Goal: Entertainment & Leisure: Browse casually

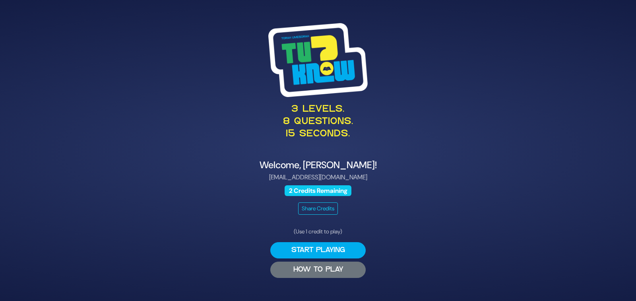
click at [336, 270] on button "HOW TO PLAY" at bounding box center [317, 269] width 95 height 16
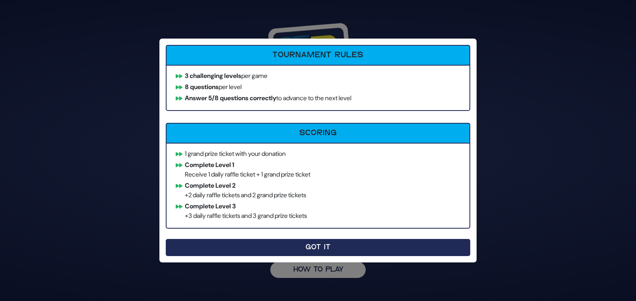
click at [312, 249] on button "Got It" at bounding box center [318, 247] width 304 height 17
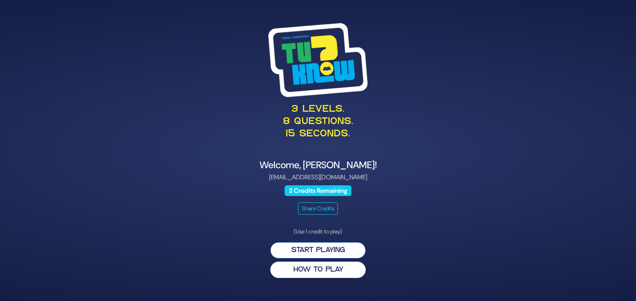
click at [340, 248] on button "Start Playing" at bounding box center [317, 250] width 95 height 16
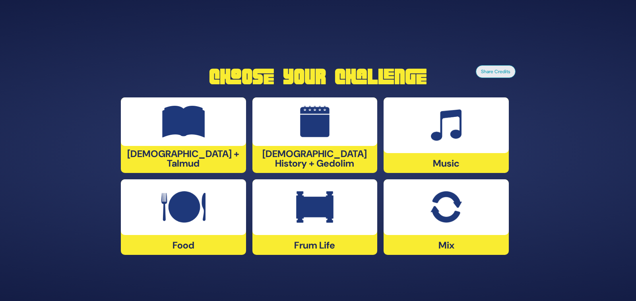
click at [443, 141] on div at bounding box center [445, 125] width 125 height 56
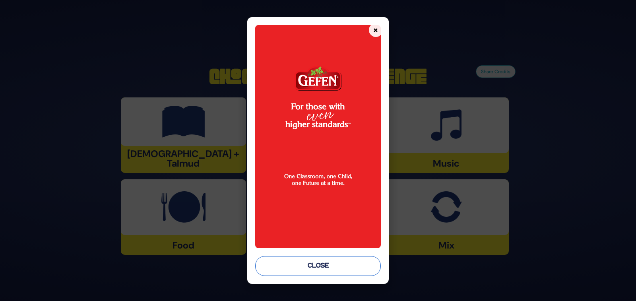
click at [315, 266] on button "Close" at bounding box center [318, 266] width 126 height 20
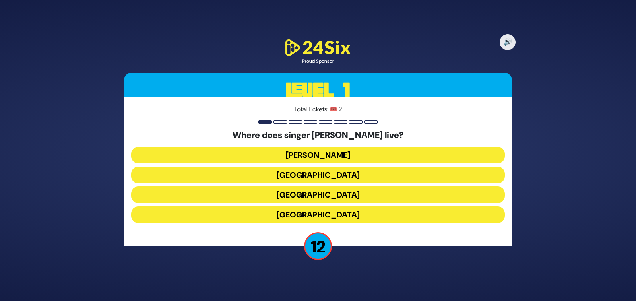
click at [325, 214] on button "[GEOGRAPHIC_DATA]" at bounding box center [317, 214] width 373 height 17
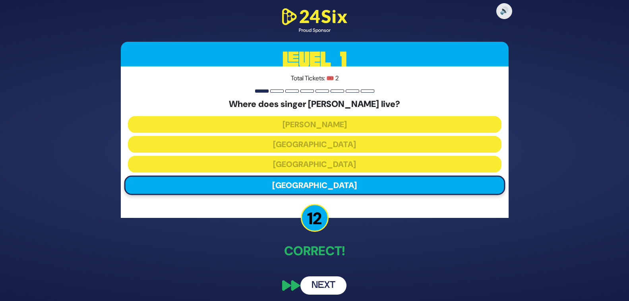
click at [321, 284] on button "Next" at bounding box center [323, 285] width 46 height 18
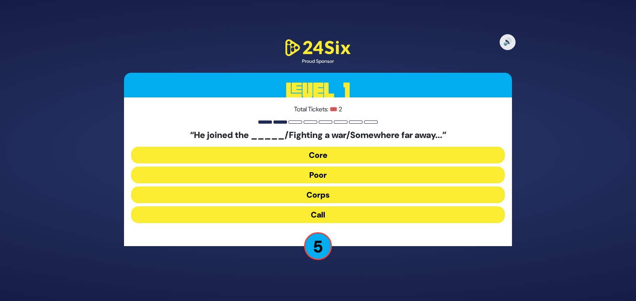
click at [317, 157] on button "Core" at bounding box center [317, 155] width 373 height 17
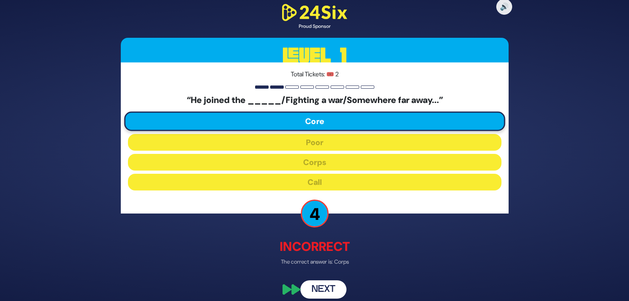
click at [323, 289] on button "Next" at bounding box center [323, 289] width 46 height 18
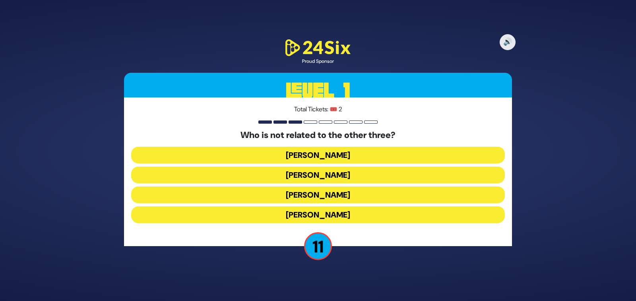
click at [329, 216] on button "[PERSON_NAME]" at bounding box center [317, 214] width 373 height 17
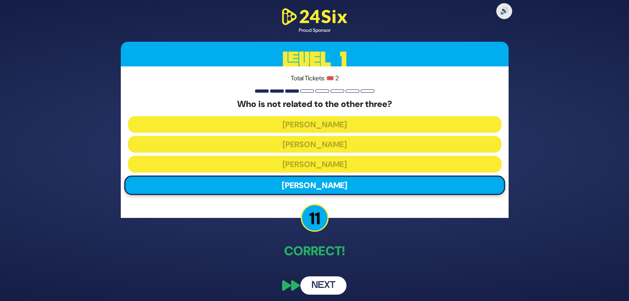
click at [324, 282] on button "Next" at bounding box center [323, 285] width 46 height 18
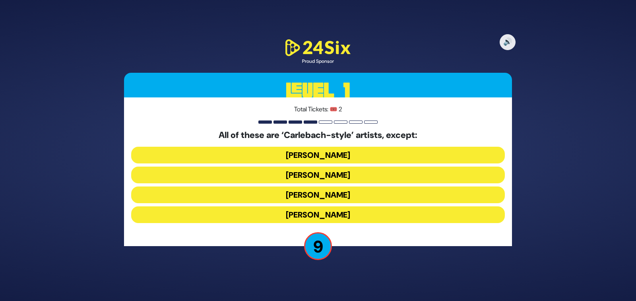
click at [342, 214] on button "[PERSON_NAME]" at bounding box center [317, 214] width 373 height 17
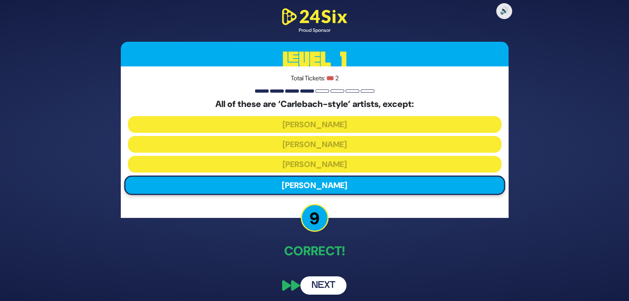
click at [320, 284] on button "Next" at bounding box center [323, 285] width 46 height 18
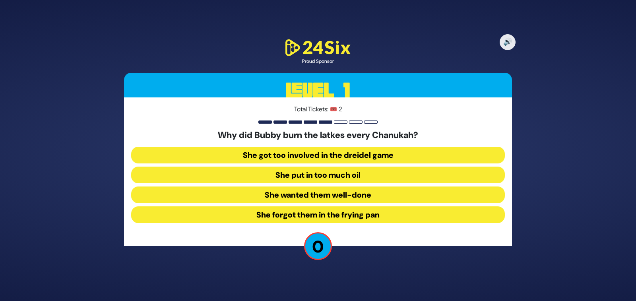
click at [348, 156] on button "She got too involved in the dreidel game" at bounding box center [317, 155] width 373 height 17
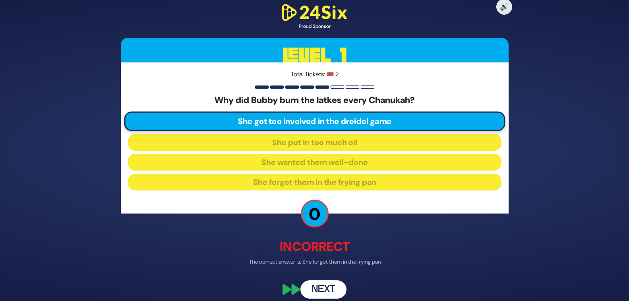
click at [320, 288] on button "Next" at bounding box center [323, 289] width 46 height 18
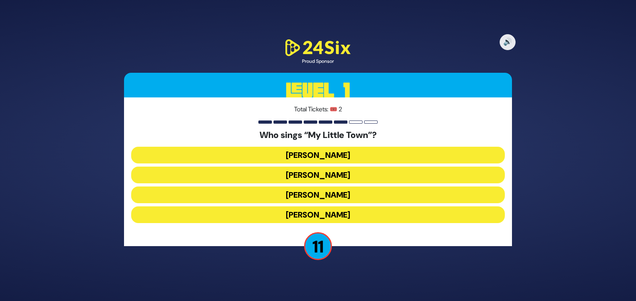
click at [337, 195] on button "[PERSON_NAME]" at bounding box center [317, 194] width 373 height 17
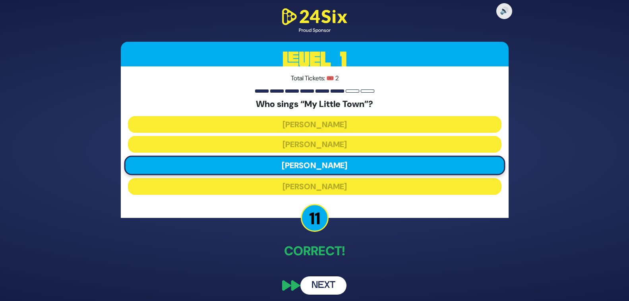
click at [316, 285] on button "Next" at bounding box center [323, 285] width 46 height 18
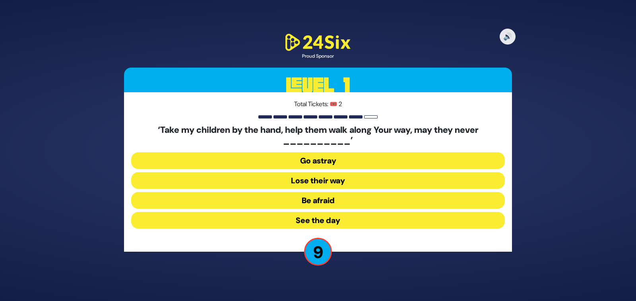
click at [323, 160] on button "Go astray" at bounding box center [317, 160] width 373 height 17
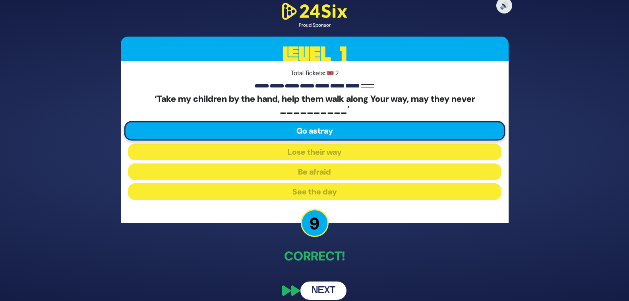
click at [323, 287] on button "Next" at bounding box center [323, 290] width 46 height 18
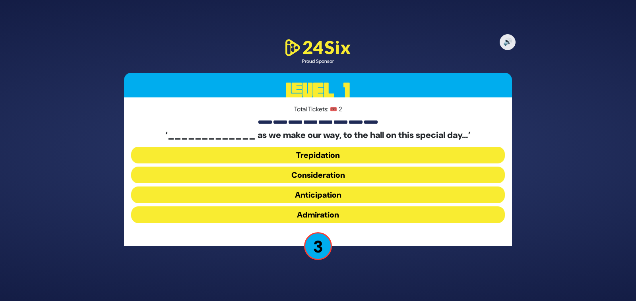
click at [327, 193] on button "Anticipation" at bounding box center [317, 194] width 373 height 17
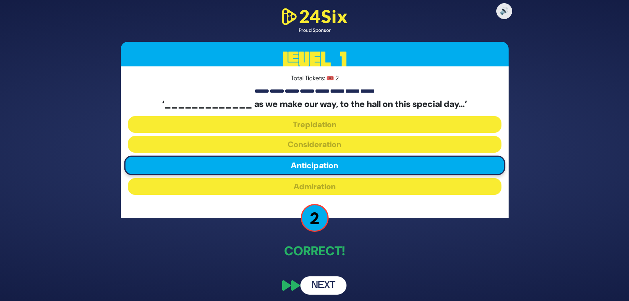
click at [314, 284] on button "Next" at bounding box center [323, 285] width 46 height 18
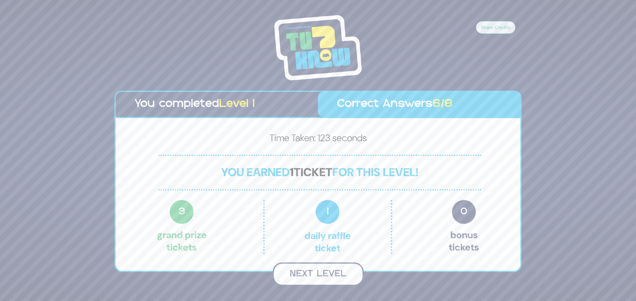
click at [318, 273] on button "Next Level" at bounding box center [318, 273] width 91 height 23
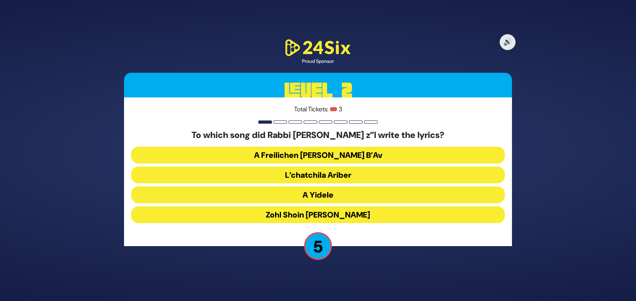
click at [356, 215] on button "Zohl Shoin [PERSON_NAME]" at bounding box center [317, 214] width 373 height 17
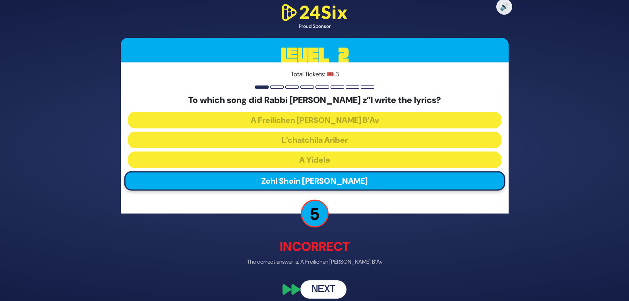
click at [322, 289] on button "Next" at bounding box center [323, 289] width 46 height 18
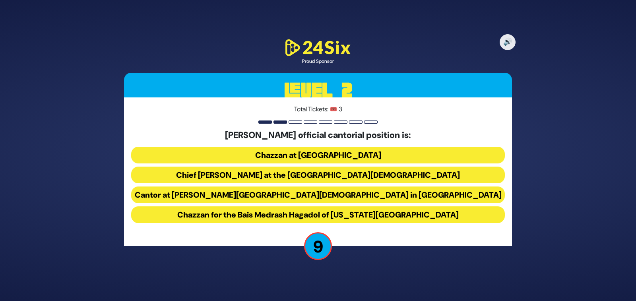
click at [325, 174] on button "Chief [PERSON_NAME] at the [GEOGRAPHIC_DATA][DEMOGRAPHIC_DATA]" at bounding box center [317, 174] width 373 height 17
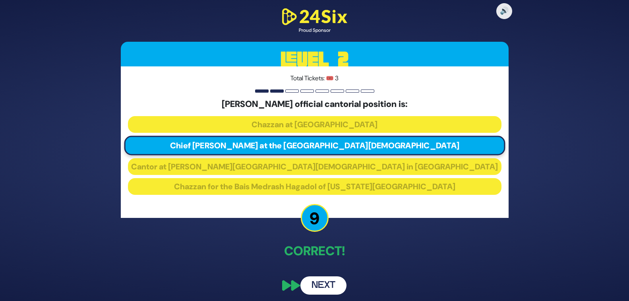
click at [325, 286] on button "Next" at bounding box center [323, 285] width 46 height 18
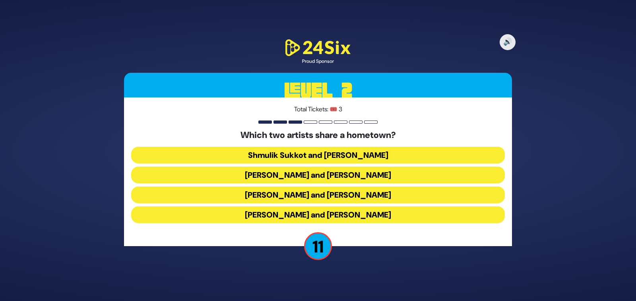
click at [317, 174] on button "[PERSON_NAME] and [PERSON_NAME]" at bounding box center [317, 174] width 373 height 17
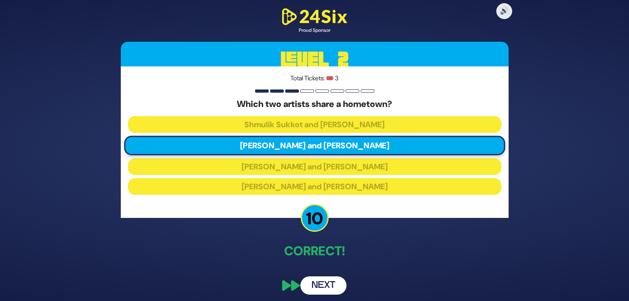
click at [319, 284] on button "Next" at bounding box center [323, 285] width 46 height 18
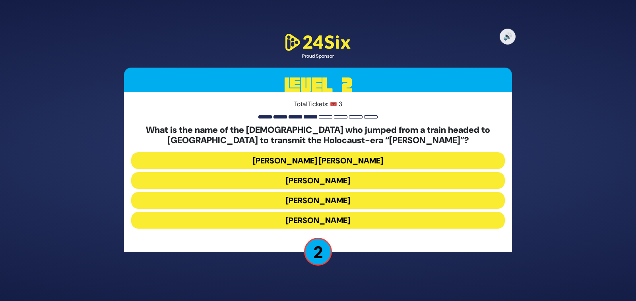
click at [327, 200] on button "[PERSON_NAME]" at bounding box center [317, 200] width 373 height 17
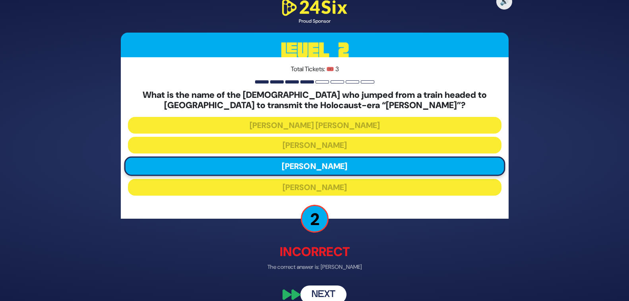
click at [321, 294] on button "Next" at bounding box center [323, 294] width 46 height 18
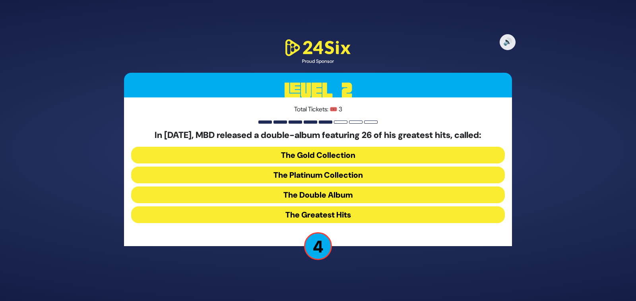
click at [336, 213] on button "The Greatest Hits" at bounding box center [317, 214] width 373 height 17
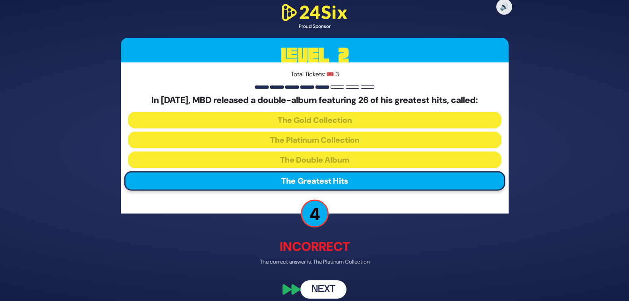
click at [321, 287] on button "Next" at bounding box center [323, 289] width 46 height 18
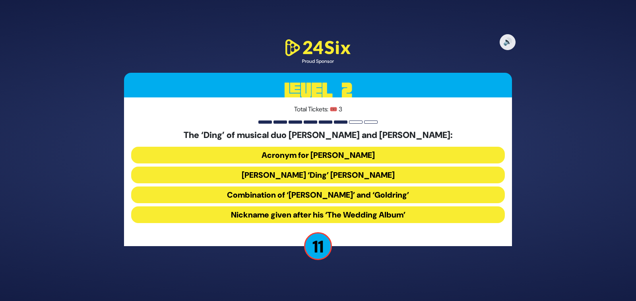
click at [341, 154] on button "Acronym for [PERSON_NAME]" at bounding box center [317, 155] width 373 height 17
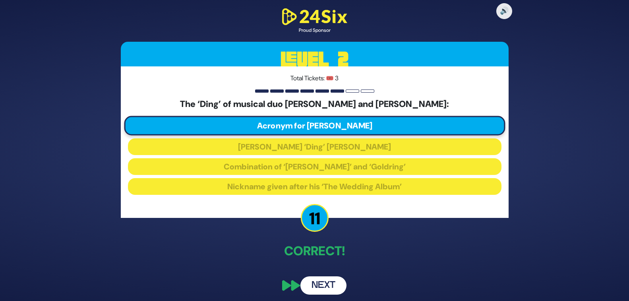
click at [326, 284] on button "Next" at bounding box center [323, 285] width 46 height 18
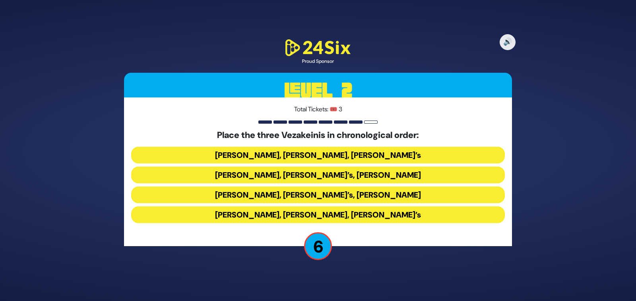
click at [269, 214] on button "[PERSON_NAME], [PERSON_NAME], [PERSON_NAME]’s" at bounding box center [317, 214] width 373 height 17
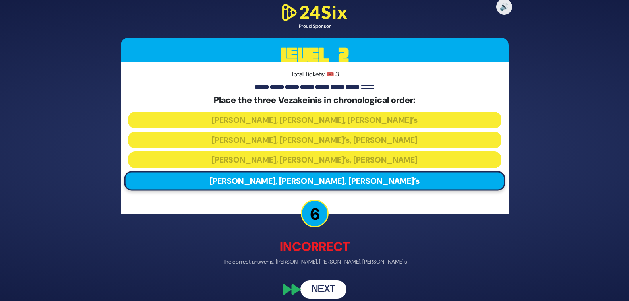
click at [329, 292] on button "Next" at bounding box center [323, 289] width 46 height 18
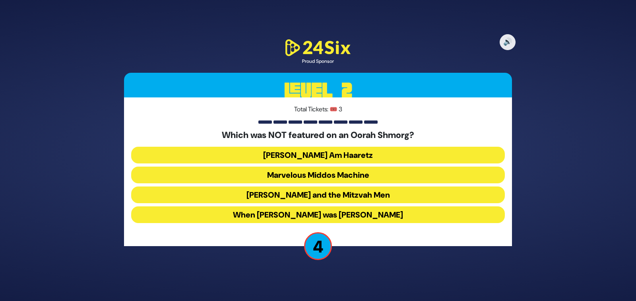
click at [357, 217] on button "When [PERSON_NAME] was [PERSON_NAME]" at bounding box center [317, 214] width 373 height 17
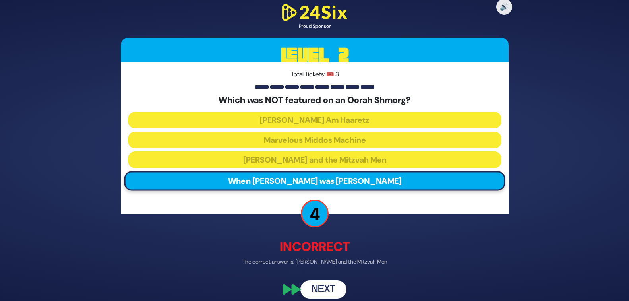
click at [326, 289] on button "Next" at bounding box center [323, 289] width 46 height 18
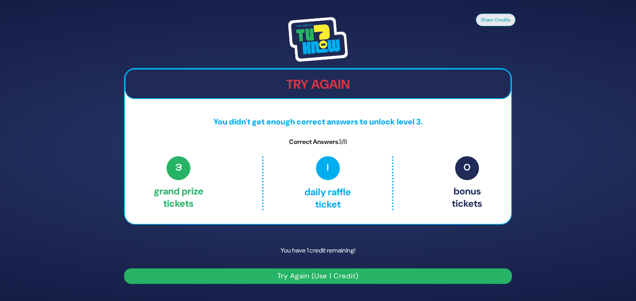
click at [298, 274] on button "Try Again (Use 1 Credit)" at bounding box center [318, 275] width 388 height 15
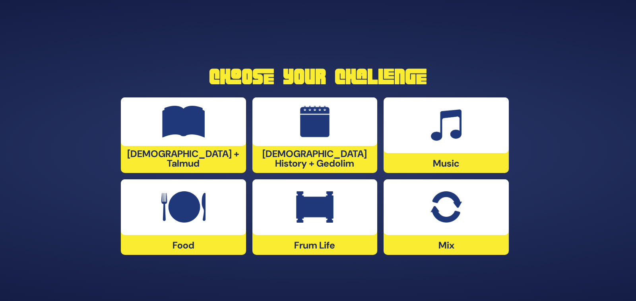
click at [445, 143] on div at bounding box center [445, 125] width 125 height 56
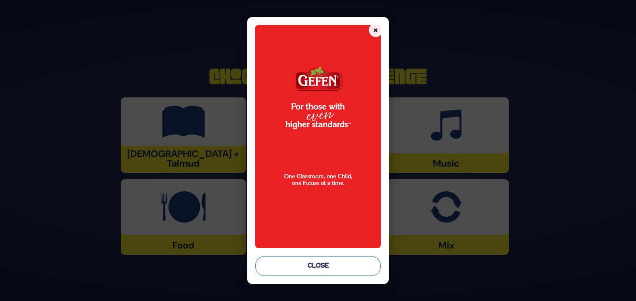
click at [308, 264] on button "Close" at bounding box center [318, 266] width 126 height 20
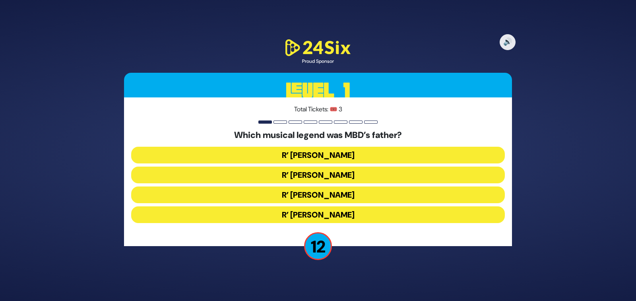
click at [335, 176] on button "R’ Duvid Werdyger" at bounding box center [317, 174] width 373 height 17
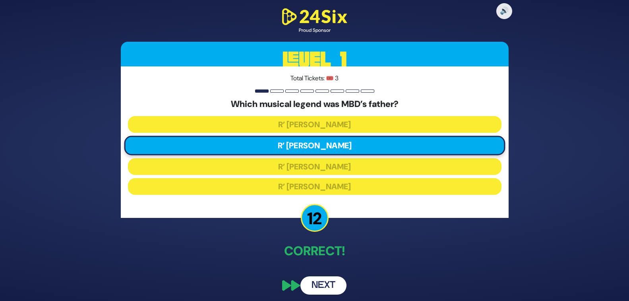
click at [323, 282] on button "Next" at bounding box center [323, 285] width 46 height 18
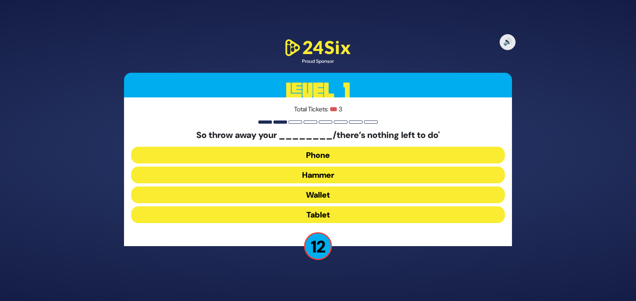
click at [326, 176] on button "Hammer" at bounding box center [317, 174] width 373 height 17
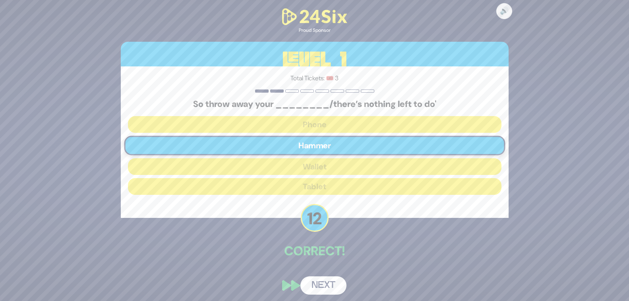
click at [322, 284] on button "Next" at bounding box center [323, 285] width 46 height 18
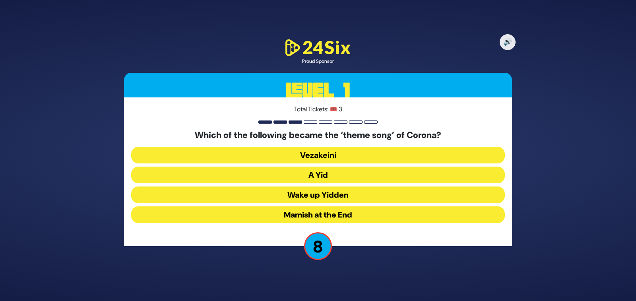
click at [322, 174] on button "A Yid" at bounding box center [317, 174] width 373 height 17
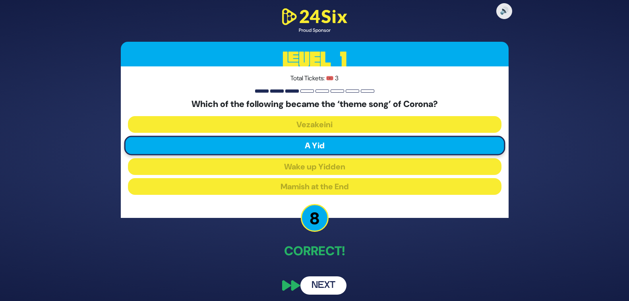
click at [321, 285] on button "Next" at bounding box center [323, 285] width 46 height 18
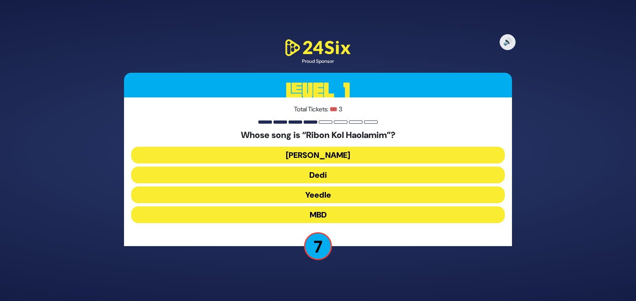
click at [332, 155] on button "Beri Weber" at bounding box center [317, 155] width 373 height 17
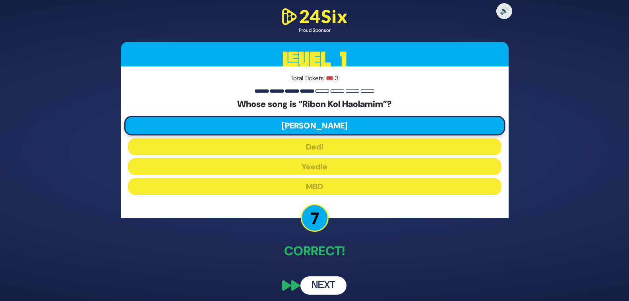
click at [322, 285] on button "Next" at bounding box center [323, 285] width 46 height 18
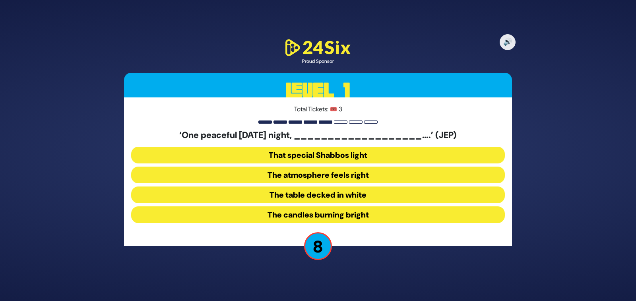
click at [350, 213] on button "The candles burning bright" at bounding box center [317, 214] width 373 height 17
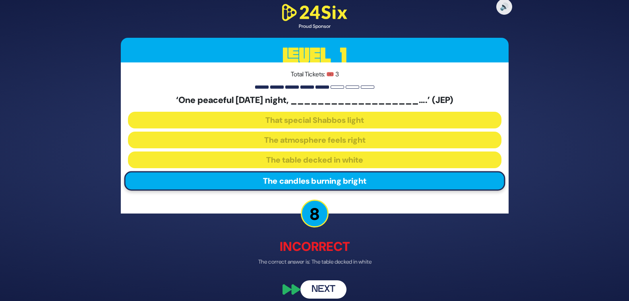
click at [325, 291] on button "Next" at bounding box center [323, 289] width 46 height 18
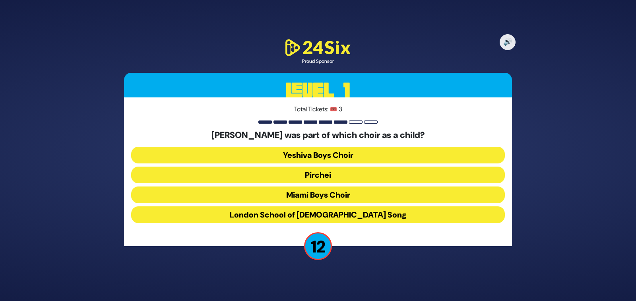
click at [336, 192] on button "Miami Boys Choir" at bounding box center [317, 194] width 373 height 17
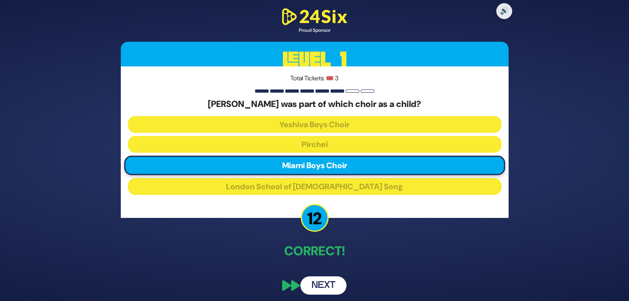
click at [324, 283] on button "Next" at bounding box center [323, 285] width 46 height 18
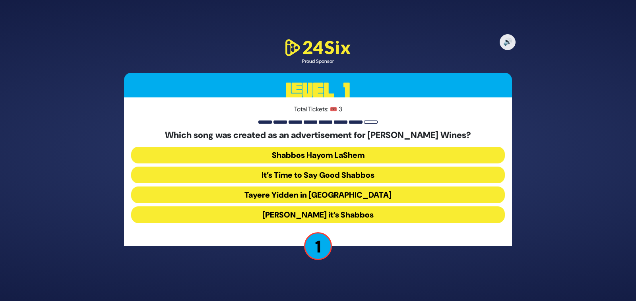
click at [357, 215] on button "Baruch Hashem it’s Shabbos" at bounding box center [317, 214] width 373 height 17
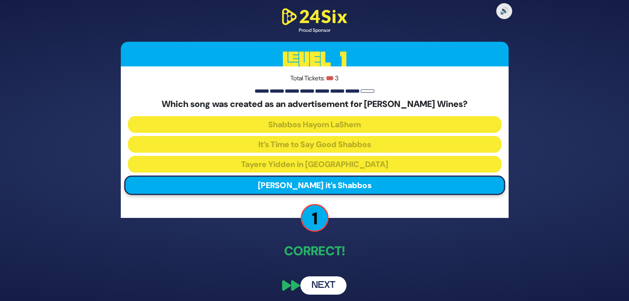
click at [321, 283] on button "Next" at bounding box center [323, 285] width 46 height 18
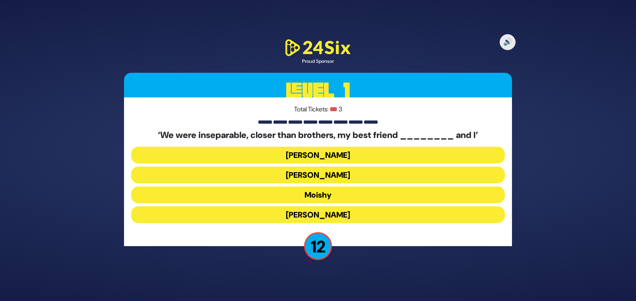
click at [323, 213] on button "Sammy" at bounding box center [317, 214] width 373 height 17
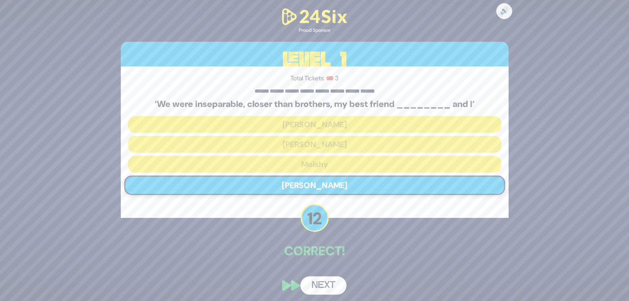
click at [325, 284] on button "Next" at bounding box center [323, 285] width 46 height 18
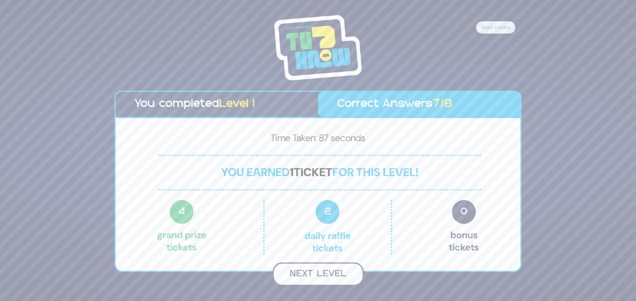
click at [334, 272] on button "Next Level" at bounding box center [318, 273] width 91 height 23
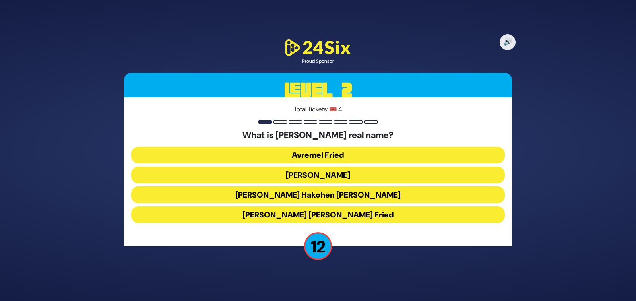
click at [333, 174] on button "Avraham Friedman" at bounding box center [317, 174] width 373 height 17
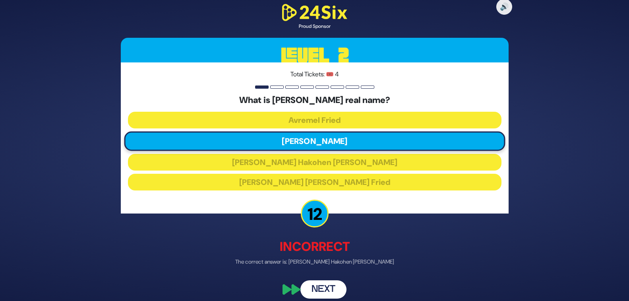
click at [324, 288] on button "Next" at bounding box center [323, 289] width 46 height 18
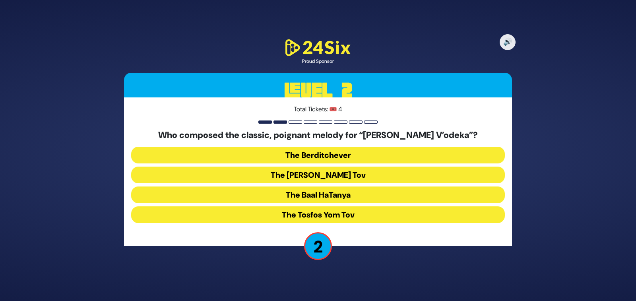
click at [311, 154] on button "The Berditchever" at bounding box center [317, 155] width 373 height 17
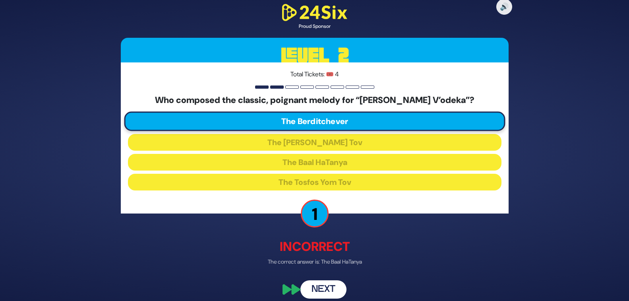
click at [325, 290] on button "Next" at bounding box center [323, 289] width 46 height 18
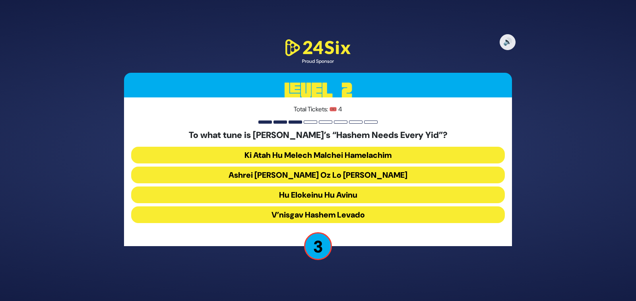
click at [318, 195] on button "Hu Elokeinu Hu Avinu" at bounding box center [317, 194] width 373 height 17
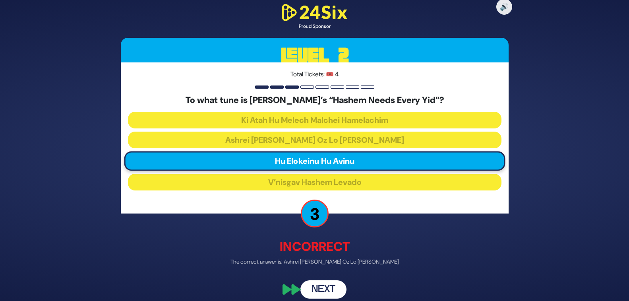
click at [328, 287] on button "Next" at bounding box center [323, 289] width 46 height 18
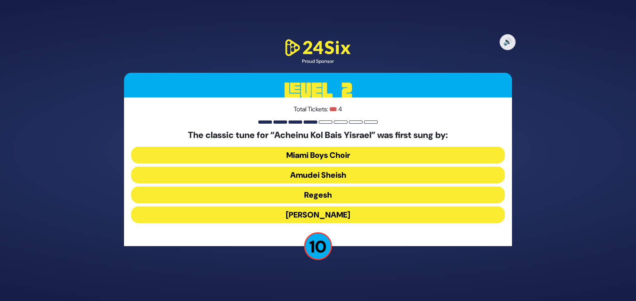
click at [339, 215] on button "Abie Rotenberg" at bounding box center [317, 214] width 373 height 17
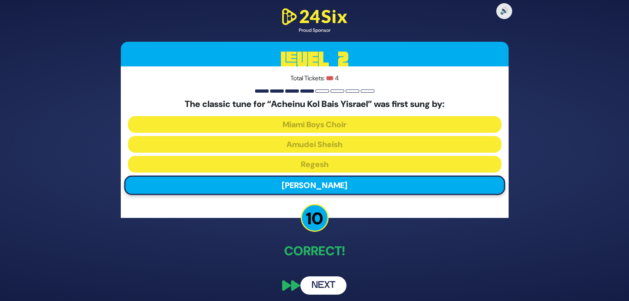
click at [318, 285] on button "Next" at bounding box center [323, 285] width 46 height 18
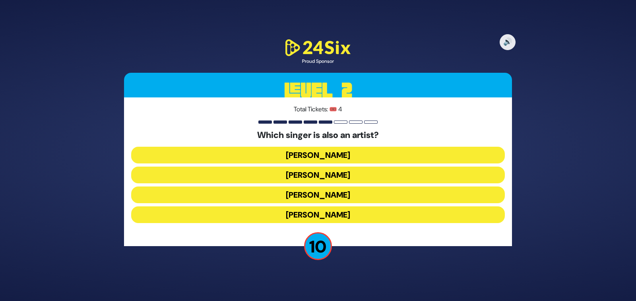
click at [339, 194] on button "Lipa Schmeltzer" at bounding box center [317, 194] width 373 height 17
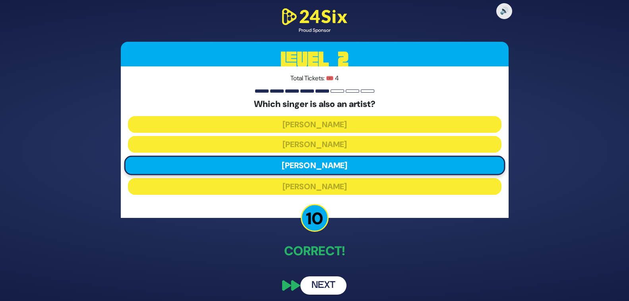
click at [323, 286] on button "Next" at bounding box center [323, 285] width 46 height 18
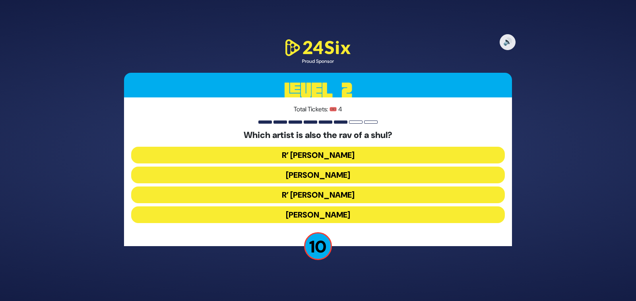
click at [332, 172] on button "Beri Weber" at bounding box center [317, 174] width 373 height 17
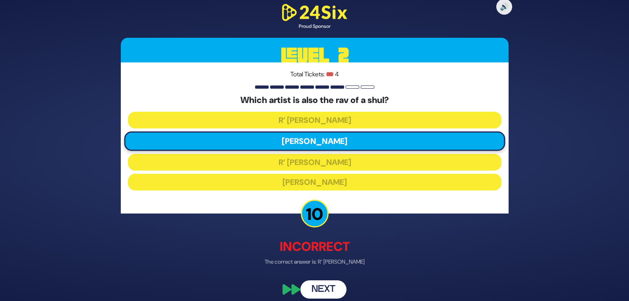
click at [319, 289] on button "Next" at bounding box center [323, 289] width 46 height 18
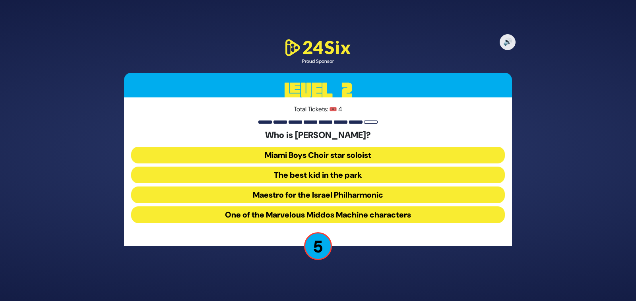
click at [340, 215] on button "One of the Marvelous Middos Machine characters" at bounding box center [317, 214] width 373 height 17
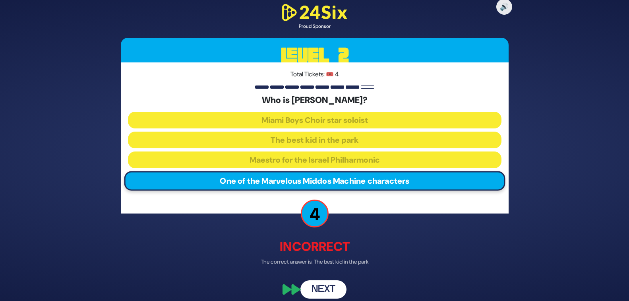
click at [324, 288] on button "Next" at bounding box center [323, 289] width 46 height 18
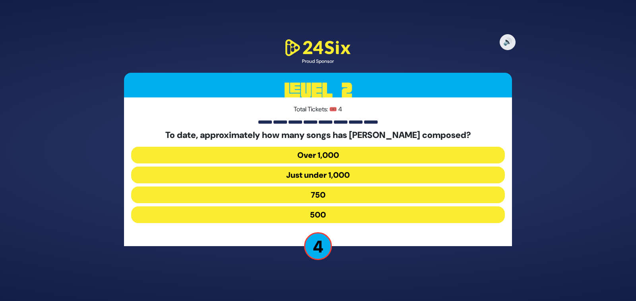
click at [326, 176] on button "Just under 1,000" at bounding box center [317, 174] width 373 height 17
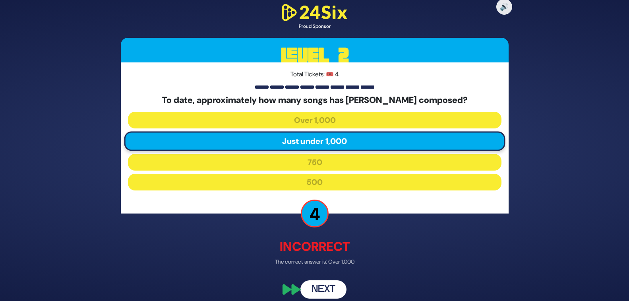
click at [320, 288] on button "Next" at bounding box center [323, 289] width 46 height 18
